Goal: Task Accomplishment & Management: Complete application form

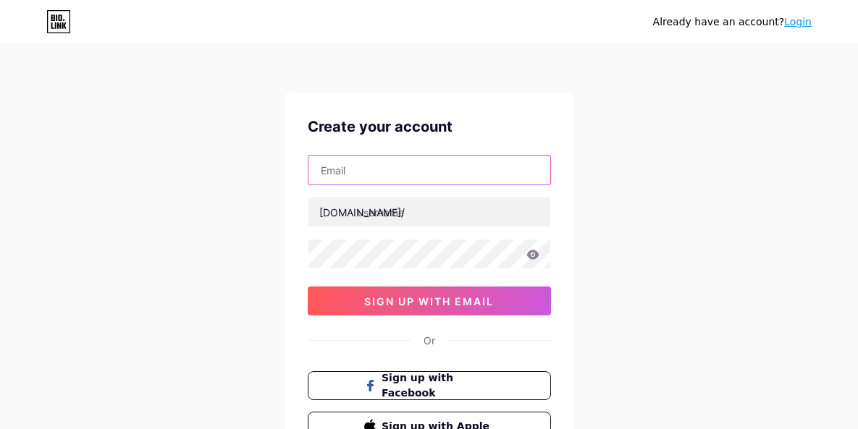
click at [429, 177] on input "text" at bounding box center [429, 170] width 242 height 29
type input "[EMAIL_ADDRESS][DOMAIN_NAME]"
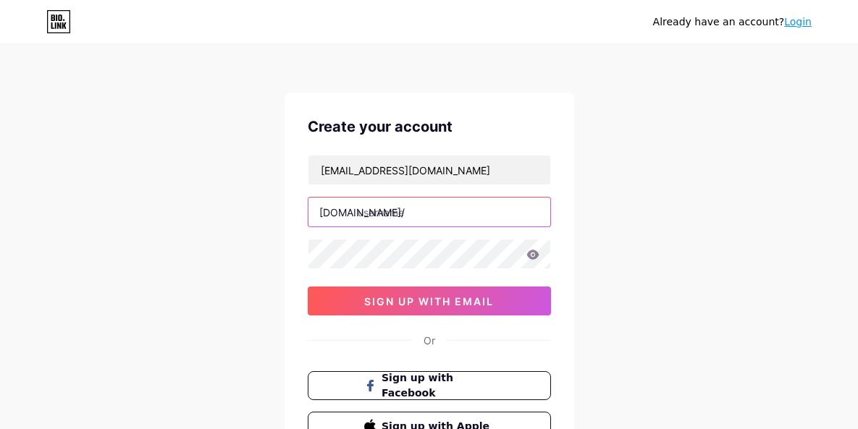
click at [434, 212] on input "text" at bounding box center [429, 212] width 242 height 29
paste input "fithack nation"
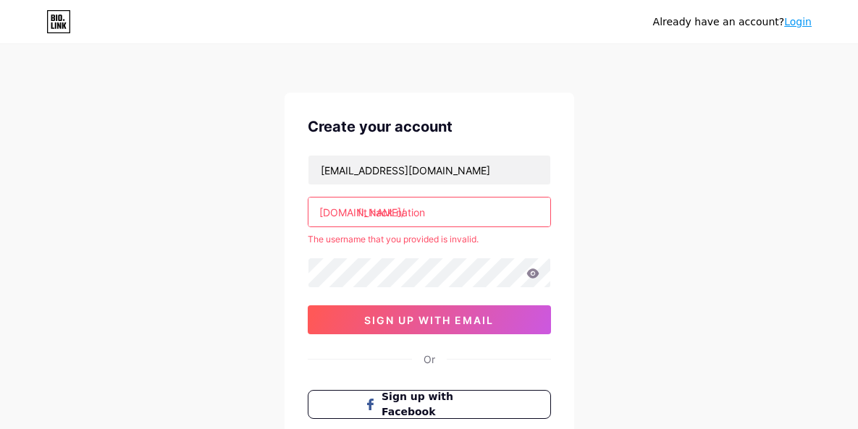
click at [396, 215] on input "fit hack nation" at bounding box center [429, 212] width 242 height 29
click at [372, 212] on input "fit hacknation" at bounding box center [429, 212] width 242 height 29
click at [455, 215] on input "fithacknation" at bounding box center [429, 212] width 242 height 29
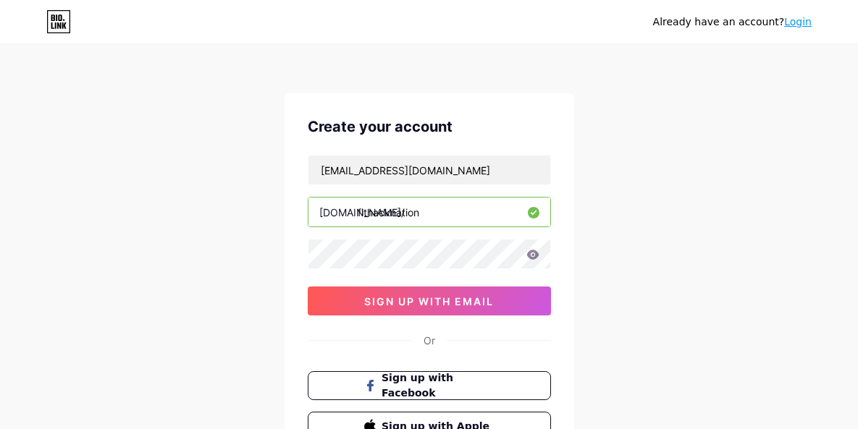
type input "fithacknation"
click at [530, 251] on icon at bounding box center [532, 254] width 12 height 9
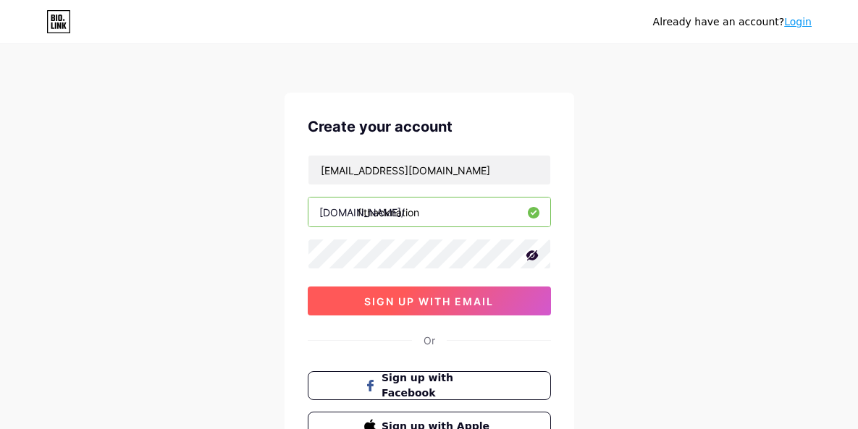
click at [505, 298] on button "sign up with email" at bounding box center [429, 301] width 243 height 29
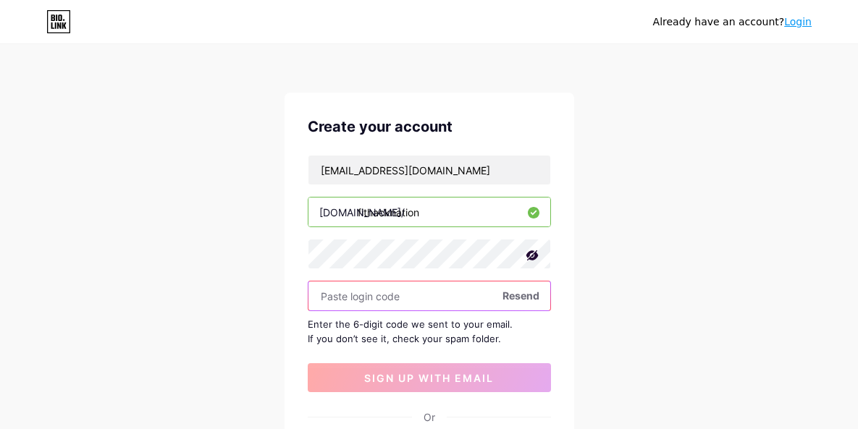
paste input "123445"
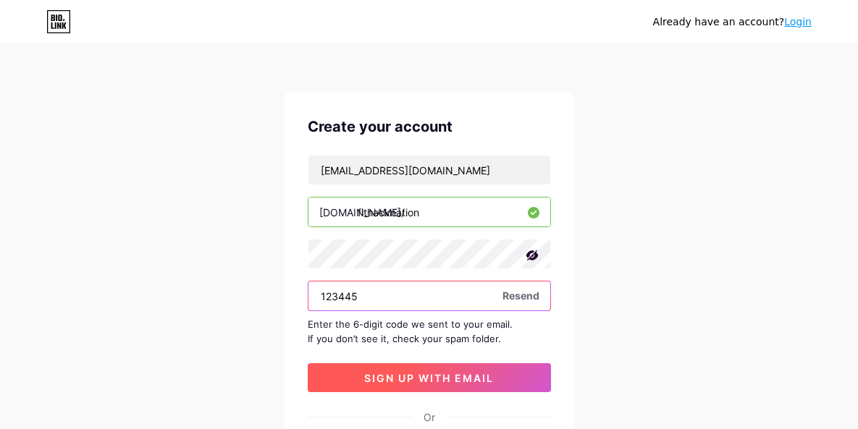
type input "123445"
click at [435, 380] on span "sign up with email" at bounding box center [429, 378] width 130 height 12
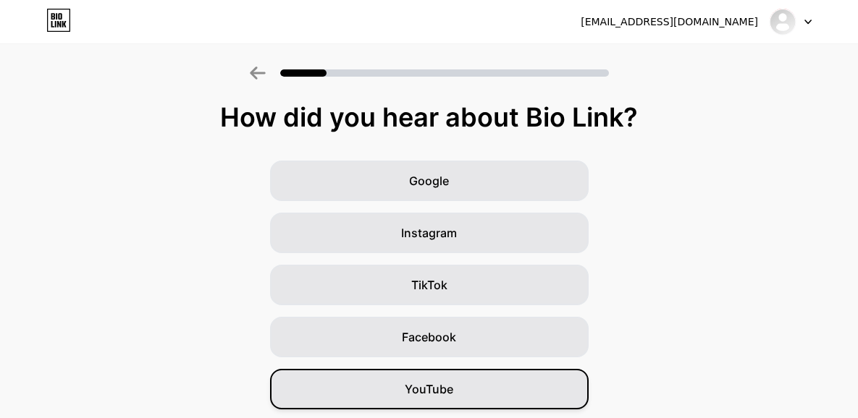
click at [494, 391] on div "YouTube" at bounding box center [429, 389] width 319 height 41
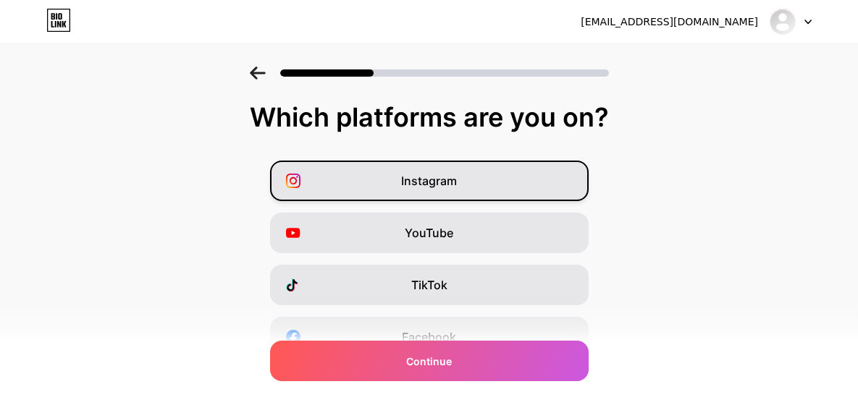
click at [542, 183] on div "Instagram" at bounding box center [429, 181] width 319 height 41
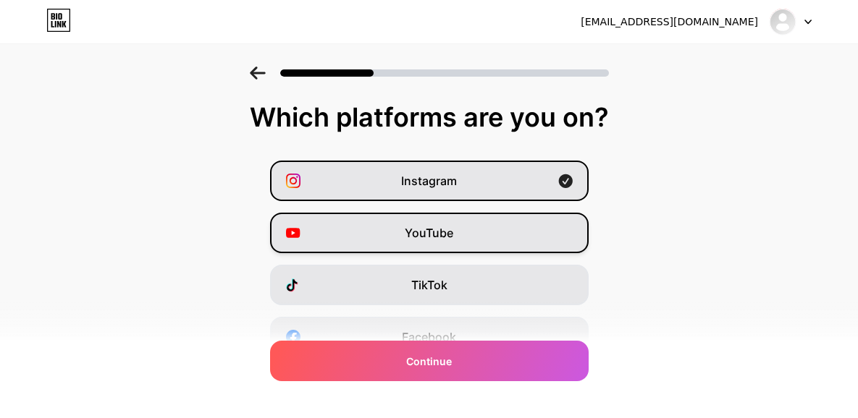
click at [540, 222] on div "YouTube" at bounding box center [429, 233] width 319 height 41
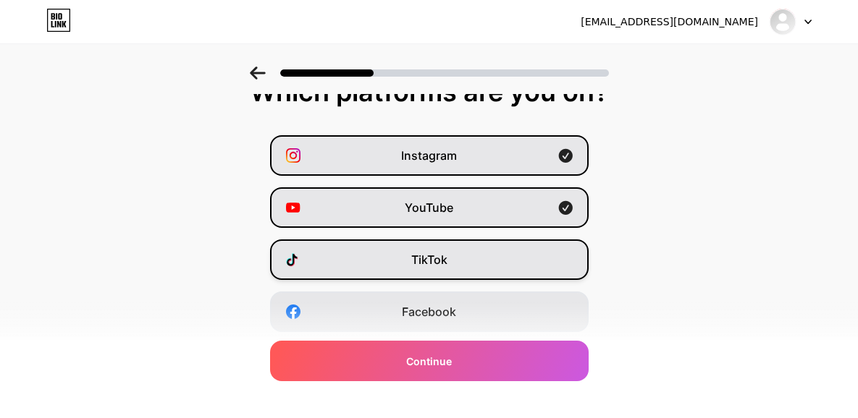
click at [529, 250] on div "TikTok" at bounding box center [429, 260] width 319 height 41
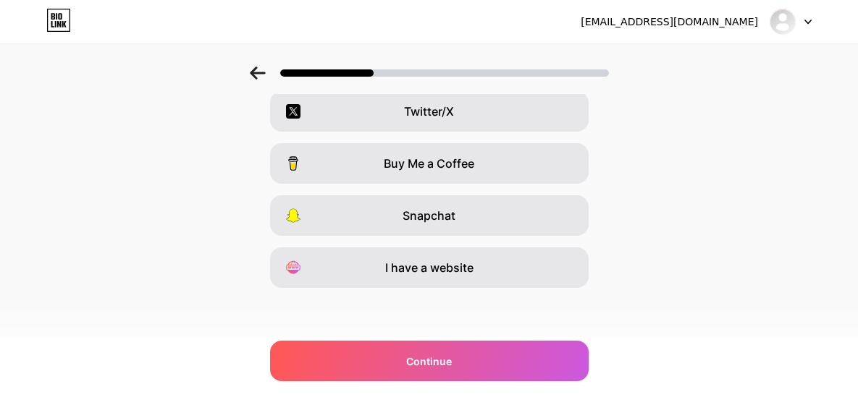
scroll to position [259, 0]
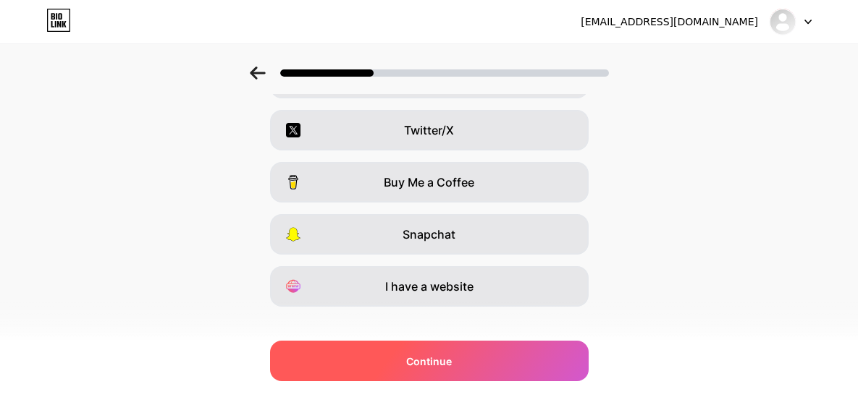
click at [526, 375] on div "Continue" at bounding box center [429, 361] width 319 height 41
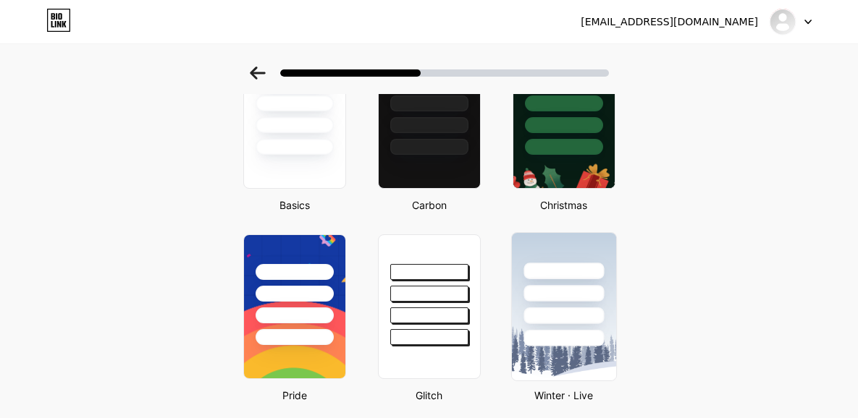
scroll to position [124, 0]
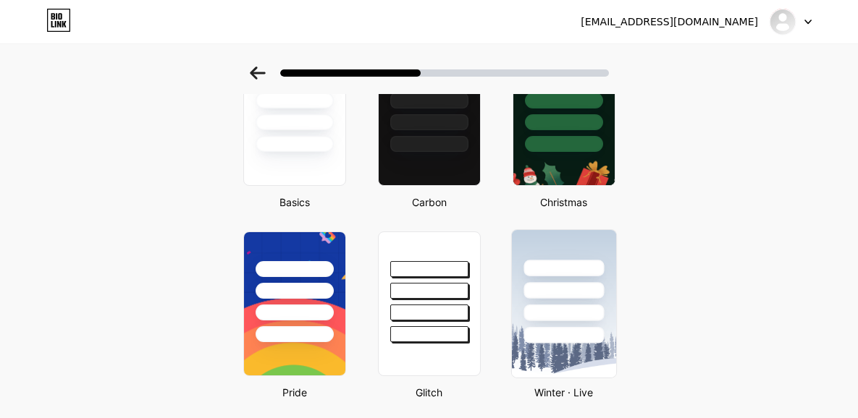
click at [548, 357] on img at bounding box center [563, 304] width 104 height 148
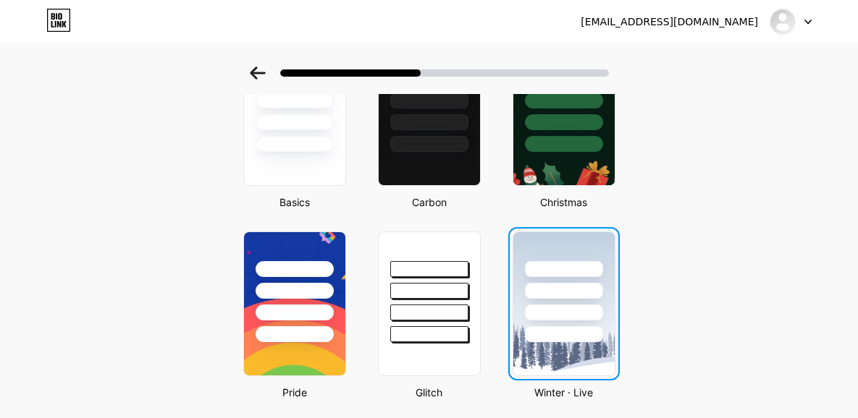
scroll to position [0, 0]
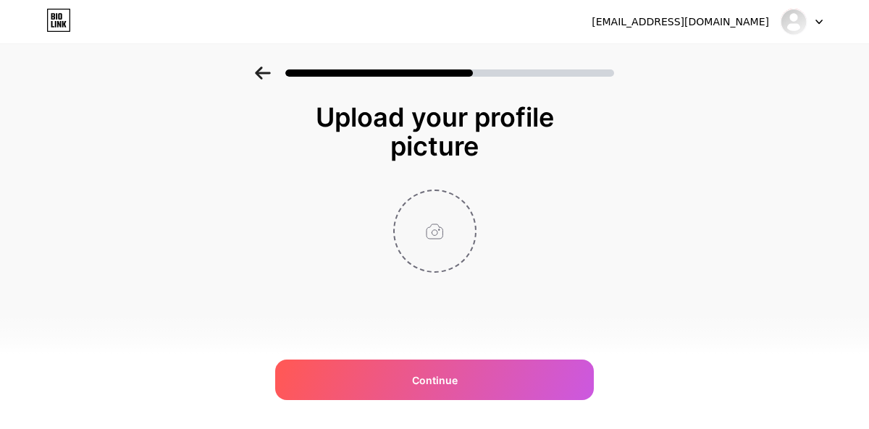
click at [436, 229] on input "file" at bounding box center [435, 231] width 80 height 80
type input "C:\fakepath\FIT HACK NATION.png"
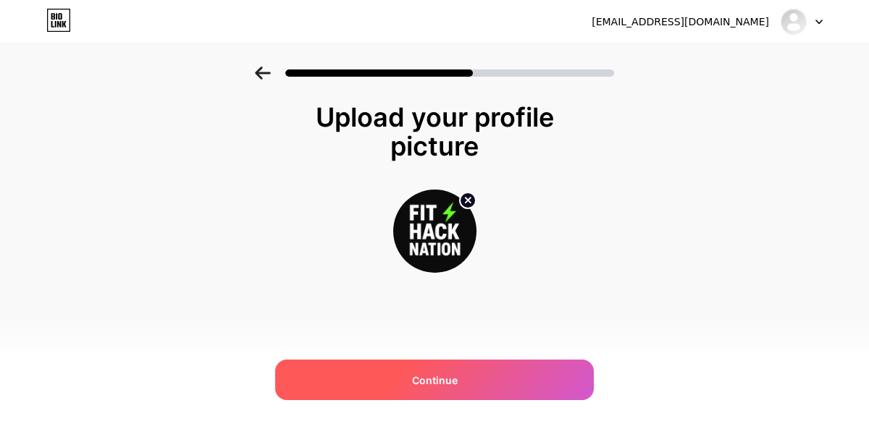
click at [531, 374] on div "Continue" at bounding box center [434, 380] width 319 height 41
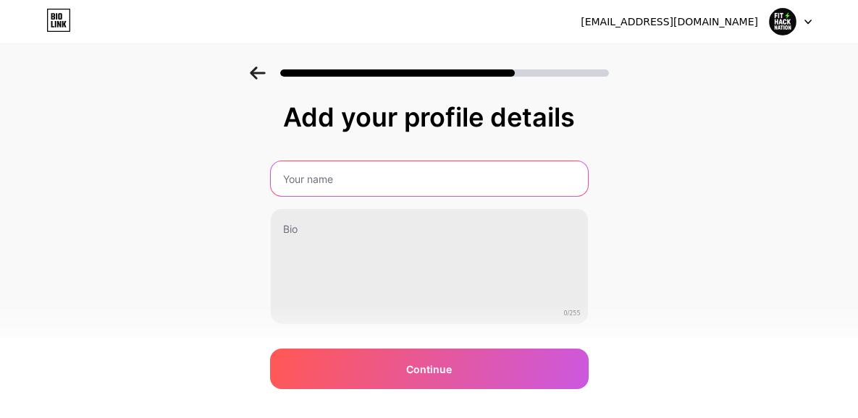
click at [396, 179] on input "text" at bounding box center [429, 178] width 317 height 35
click at [313, 186] on input "text" at bounding box center [429, 178] width 320 height 35
paste input "fithacknation"
click at [286, 174] on input "fithacknation" at bounding box center [429, 178] width 320 height 35
click at [290, 174] on input "fithacknation" at bounding box center [429, 178] width 320 height 35
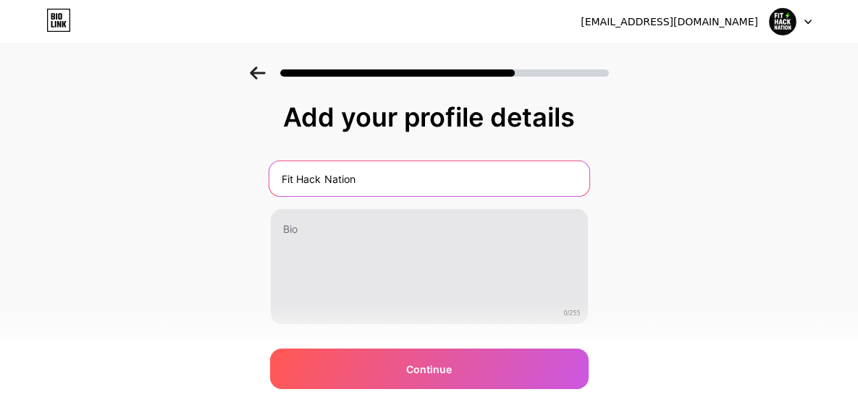
type input "Fit Hack Nation"
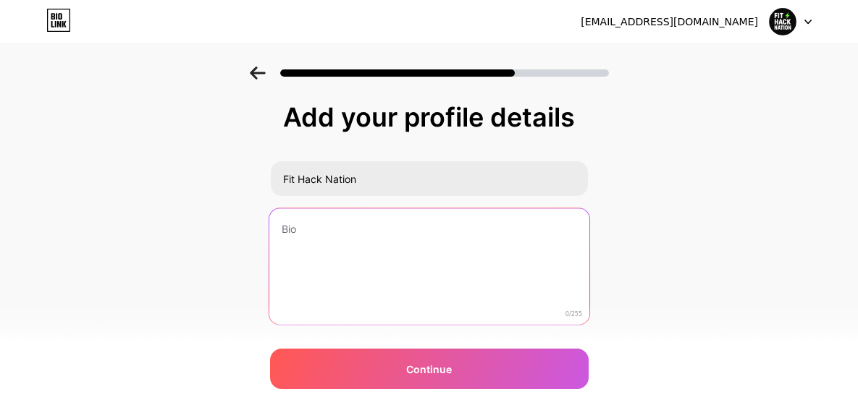
click at [391, 245] on textarea at bounding box center [429, 267] width 320 height 118
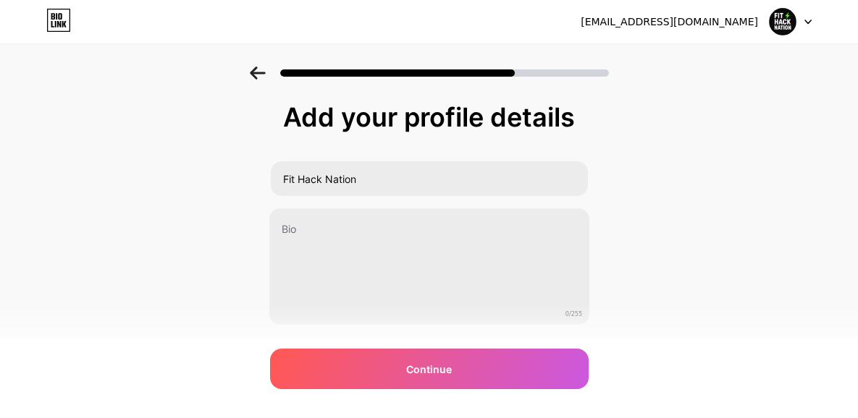
click at [716, 142] on div "Add your profile details Fit Hack Nation 0/255 Continue Error" at bounding box center [429, 232] width 858 height 331
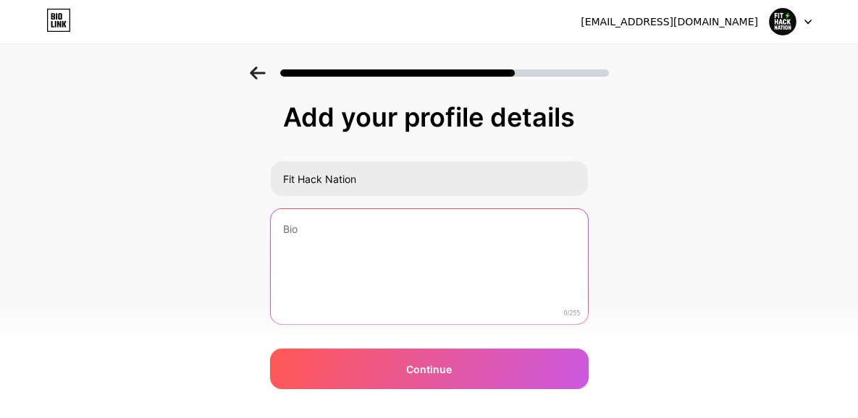
click at [389, 237] on textarea at bounding box center [429, 267] width 317 height 117
paste textarea "FitHackNation – your daily source for smart, simple, and science-backed health …"
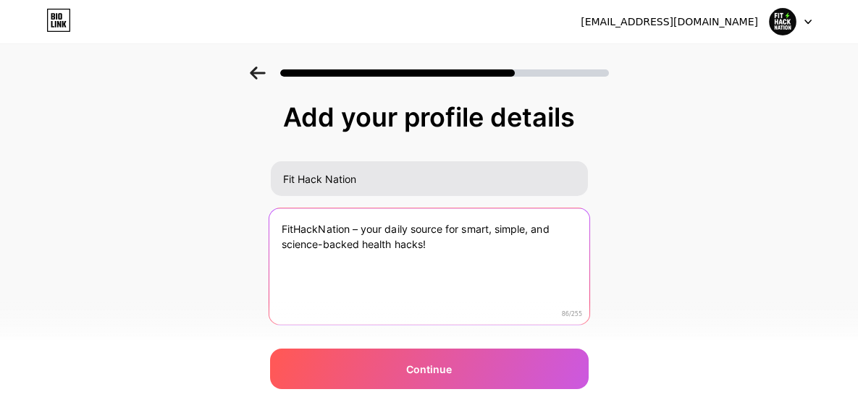
paste textarea "We break down the best ways to burn fat, boost energy, and live your fittest li…"
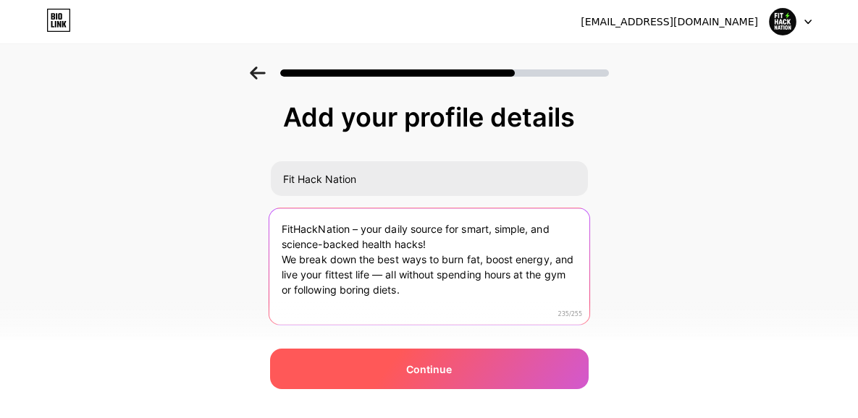
type textarea "FitHackNation – your daily source for smart, simple, and science-backed health …"
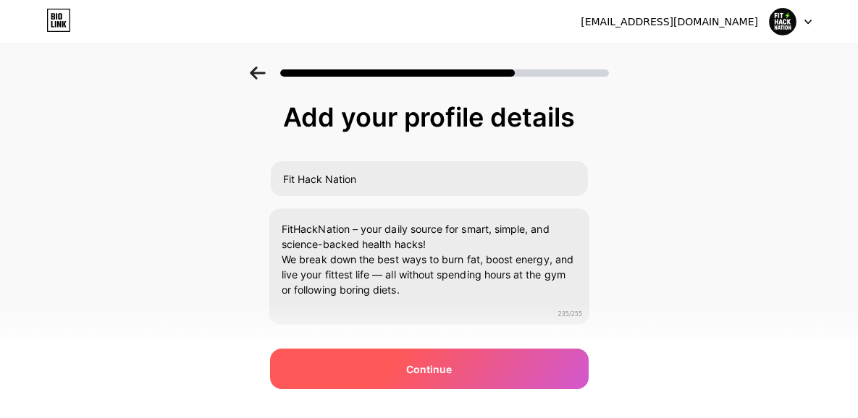
click at [421, 367] on span "Continue" at bounding box center [429, 369] width 46 height 15
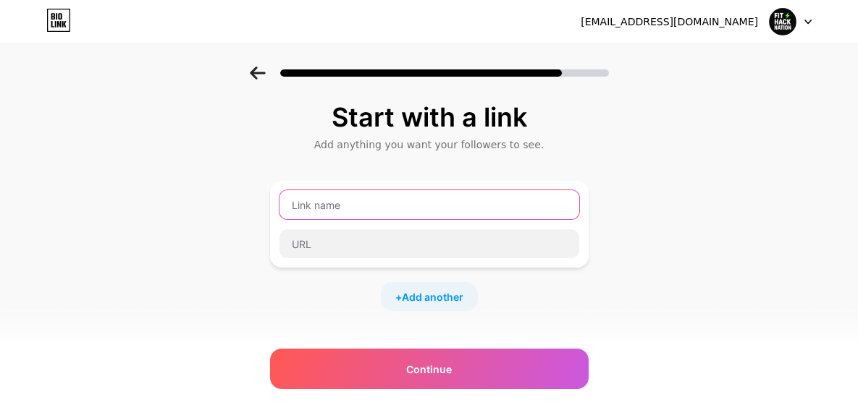
click at [381, 207] on input "text" at bounding box center [429, 204] width 300 height 29
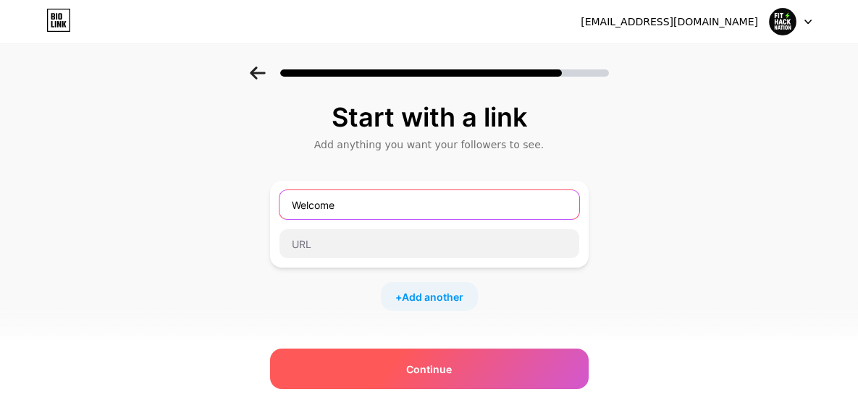
type input "Welcome"
click at [444, 359] on div "Continue" at bounding box center [429, 369] width 319 height 41
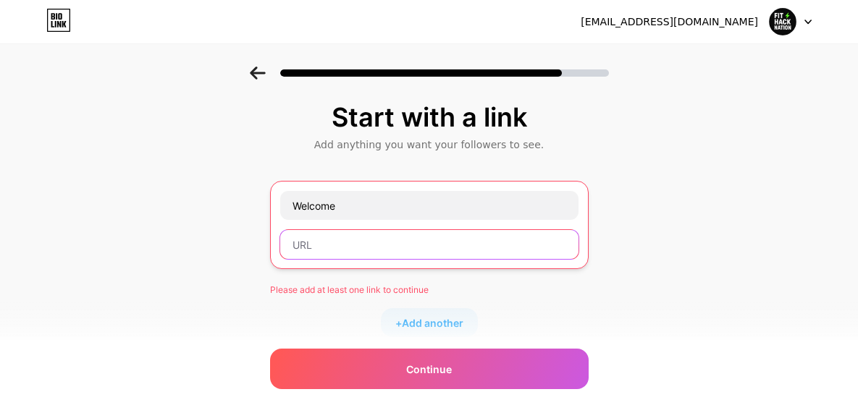
click at [355, 250] on input "text" at bounding box center [429, 244] width 298 height 29
paste input "[URL][DOMAIN_NAME][DOMAIN_NAME]"
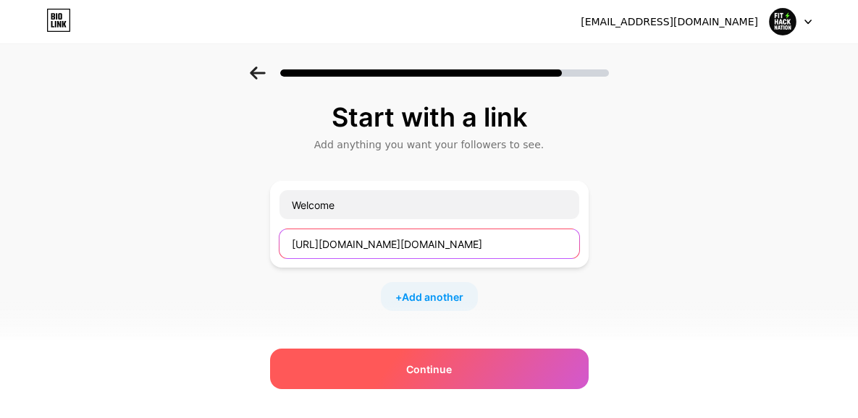
type input "[URL][DOMAIN_NAME][DOMAIN_NAME]"
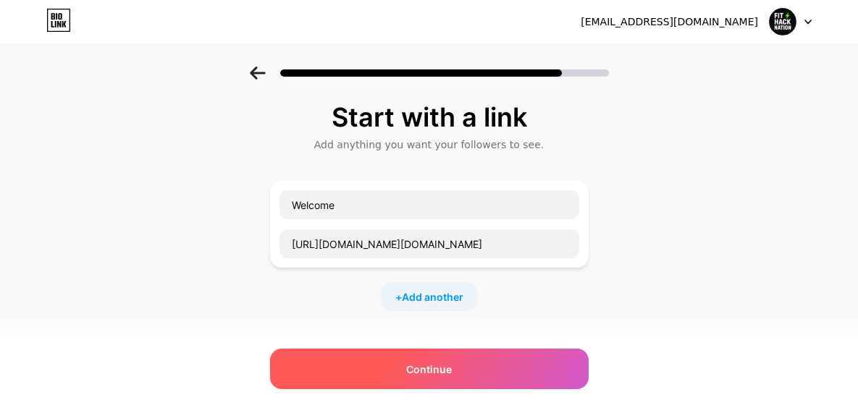
click at [476, 378] on div "Continue" at bounding box center [429, 369] width 319 height 41
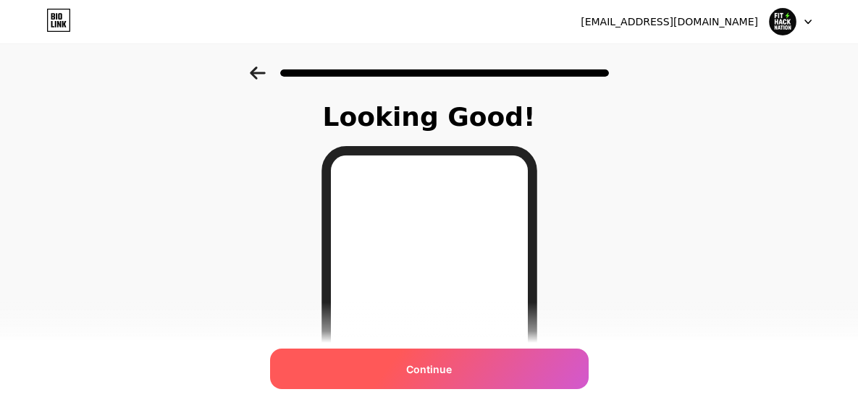
click at [510, 367] on div "Continue" at bounding box center [429, 369] width 319 height 41
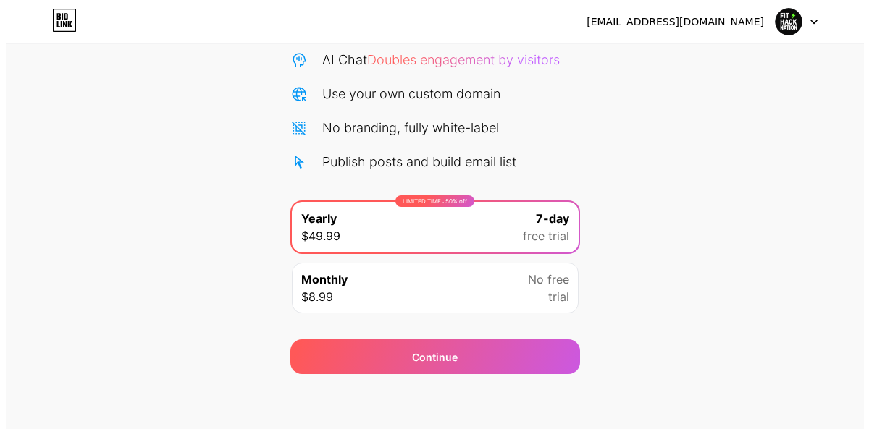
scroll to position [153, 0]
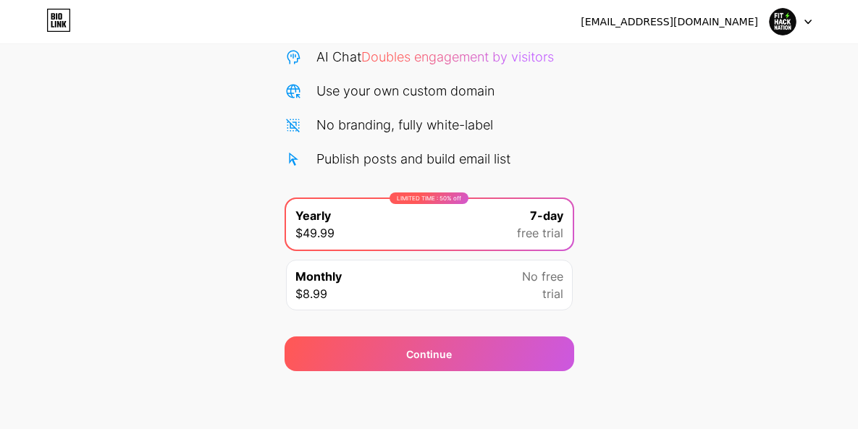
click at [510, 367] on div "Continue" at bounding box center [429, 354] width 290 height 35
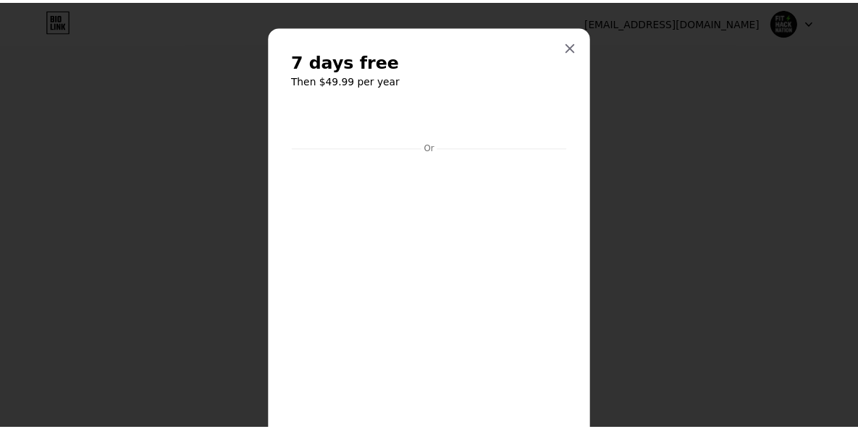
scroll to position [3, 0]
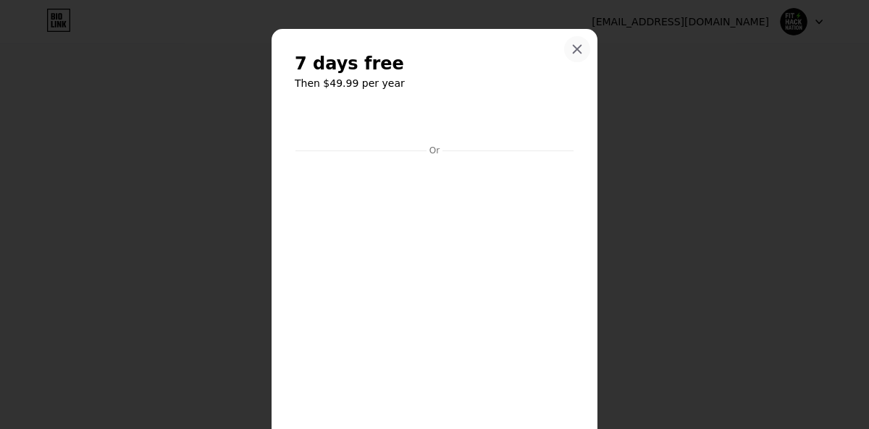
click at [568, 56] on div at bounding box center [577, 49] width 26 height 26
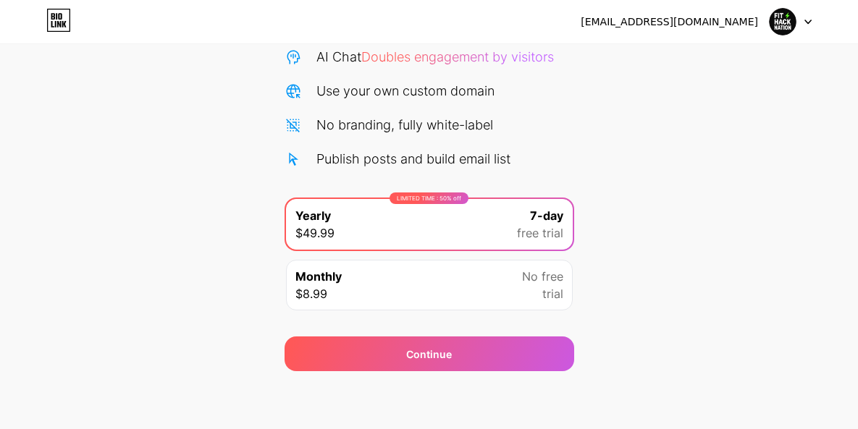
click at [781, 25] on img at bounding box center [783, 22] width 28 height 28
click at [66, 20] on icon at bounding box center [58, 20] width 25 height 23
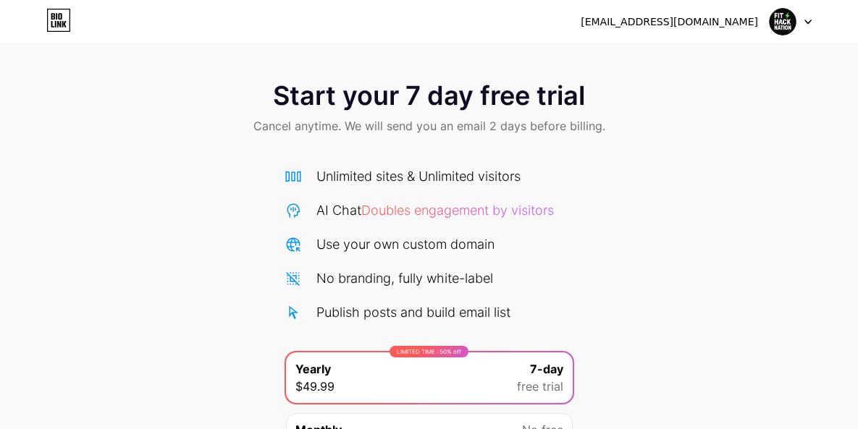
scroll to position [153, 0]
